Goal: Find specific page/section: Find specific page/section

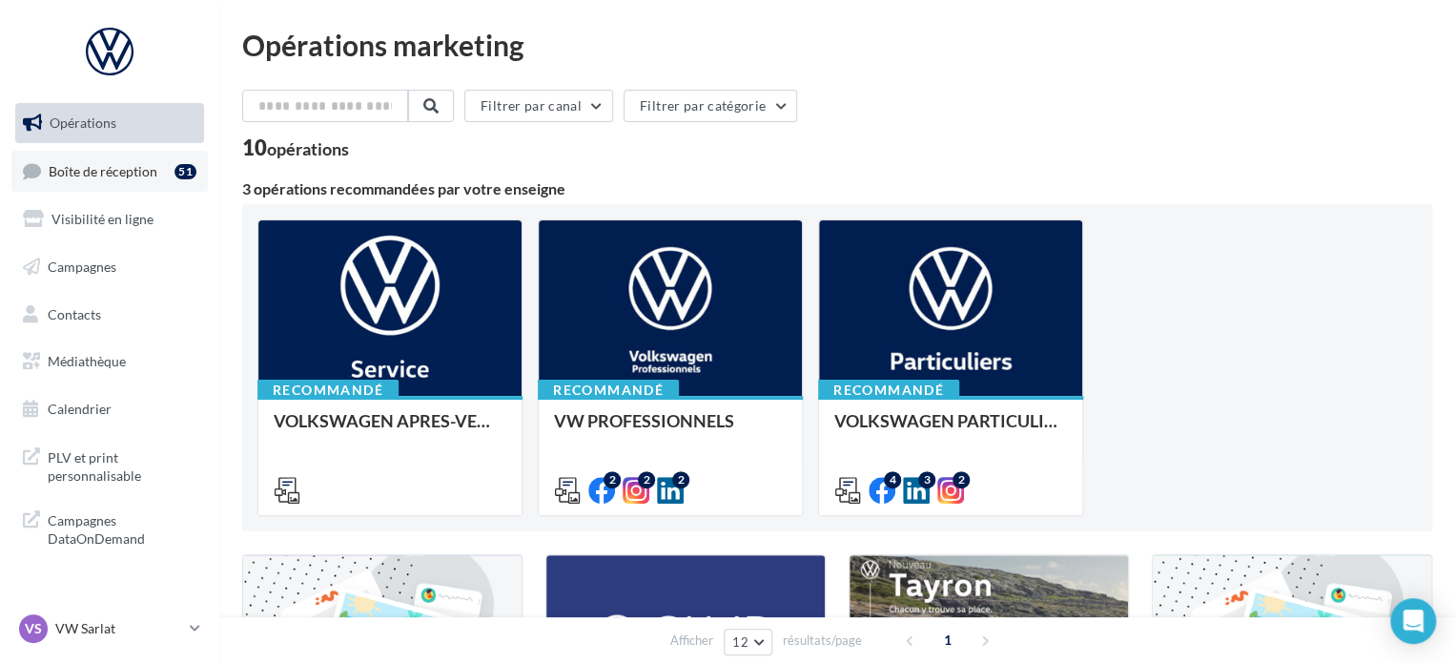
click at [153, 163] on span "Boîte de réception" at bounding box center [103, 170] width 109 height 16
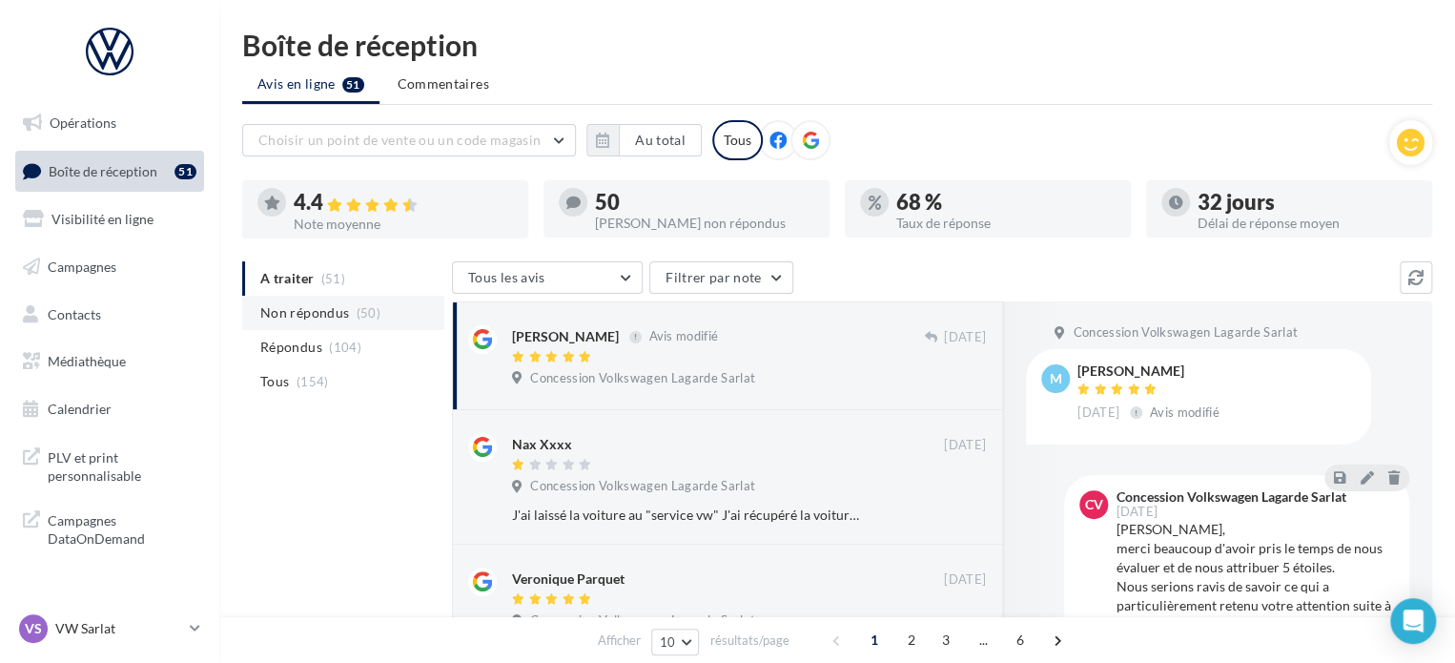
click at [357, 312] on span "(50)" at bounding box center [369, 312] width 24 height 15
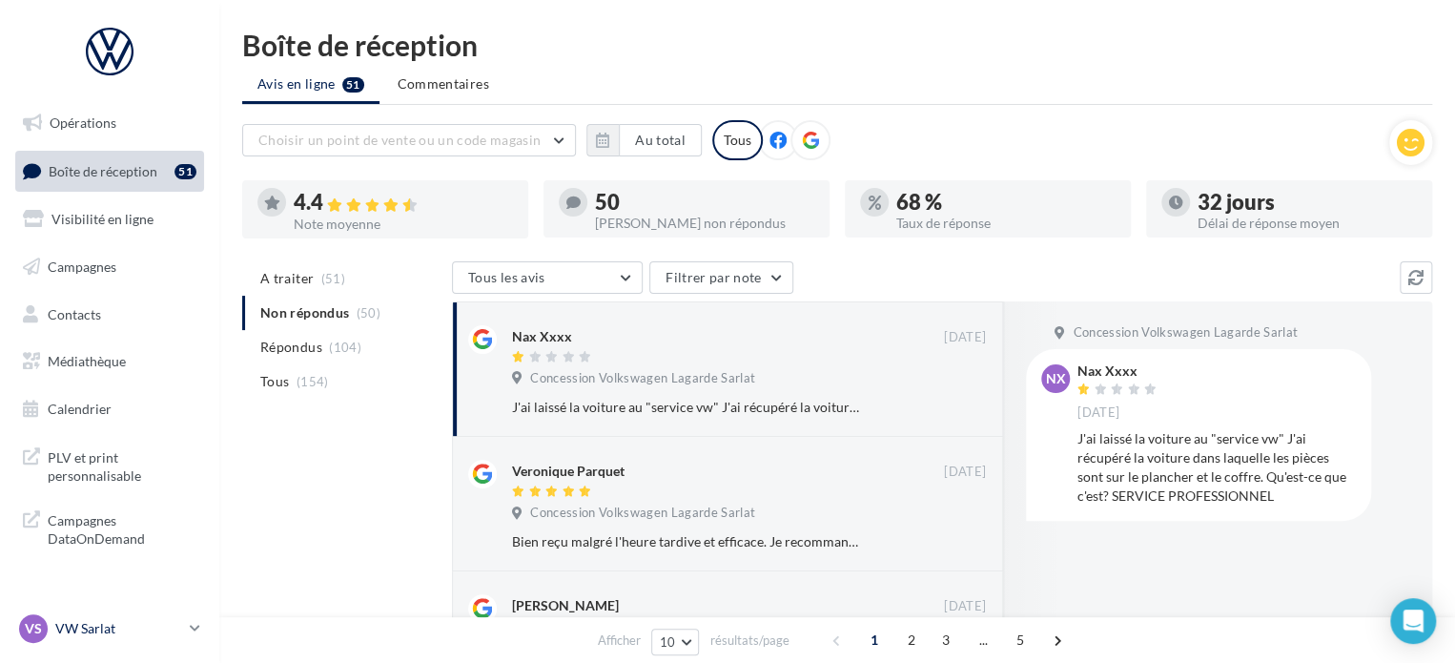
click at [102, 640] on div "VS VW Sarlat vw-lasa-24200" at bounding box center [100, 628] width 163 height 29
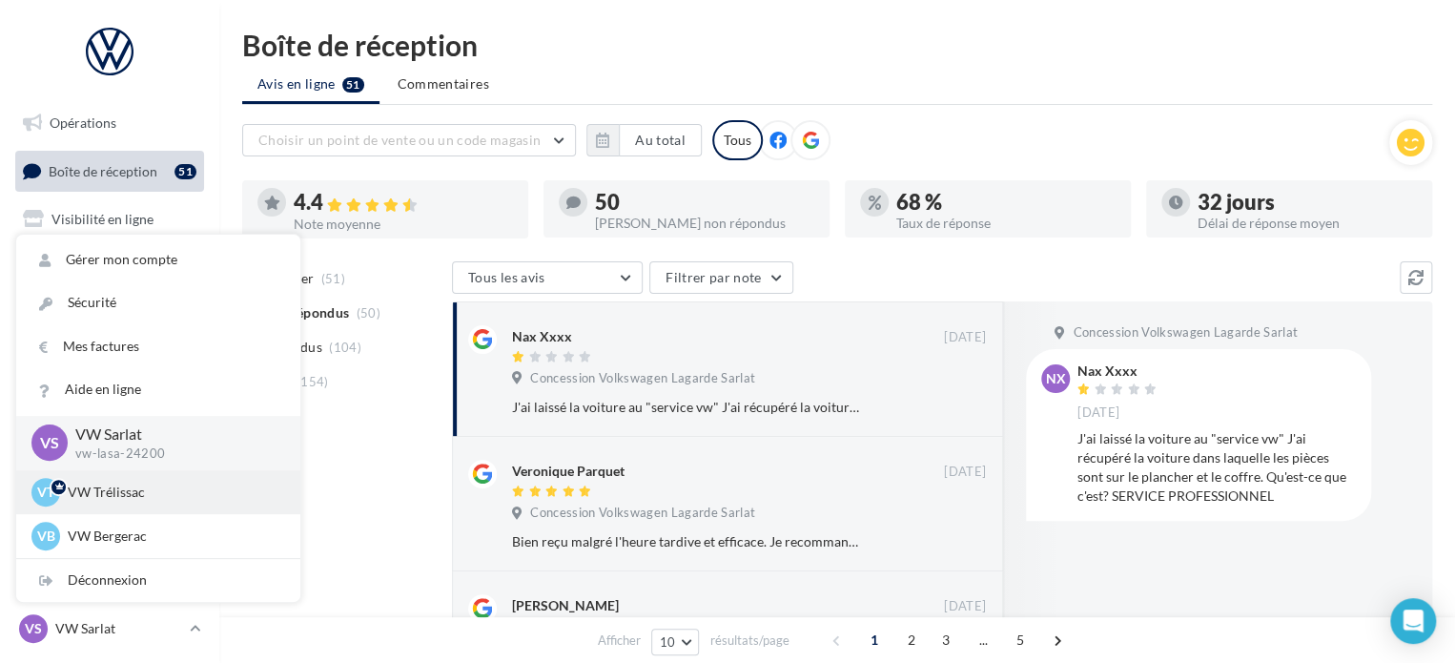
click at [107, 496] on p "VW Trélissac" at bounding box center [173, 491] width 210 height 19
